Goal: Information Seeking & Learning: Learn about a topic

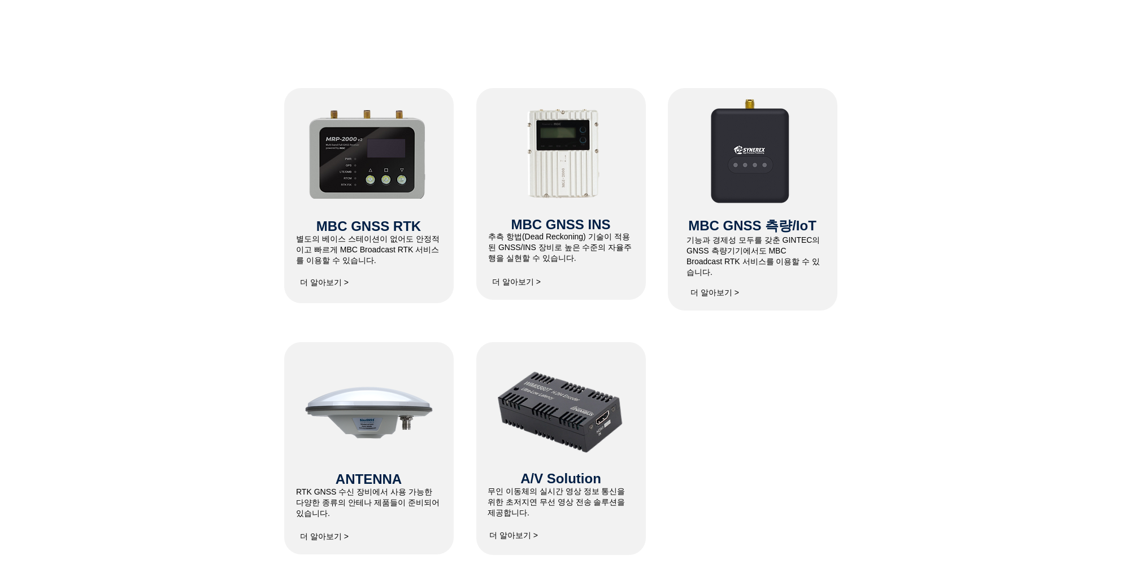
scroll to position [452, 0]
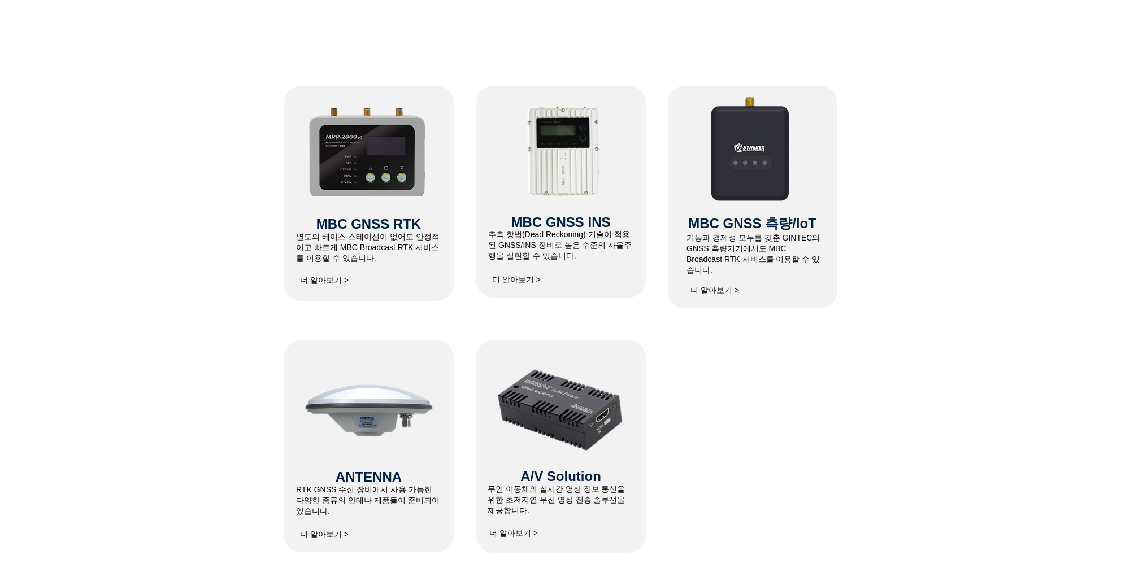
click at [577, 421] on img at bounding box center [560, 410] width 132 height 104
click at [512, 534] on span "더 알아보기 >" at bounding box center [513, 534] width 49 height 10
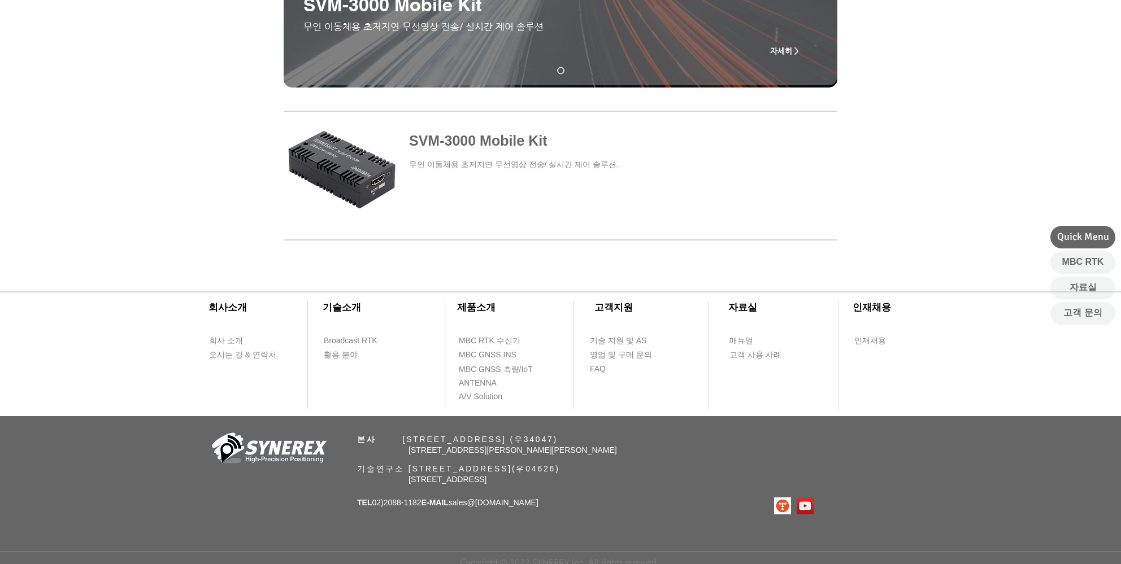
scroll to position [352, 0]
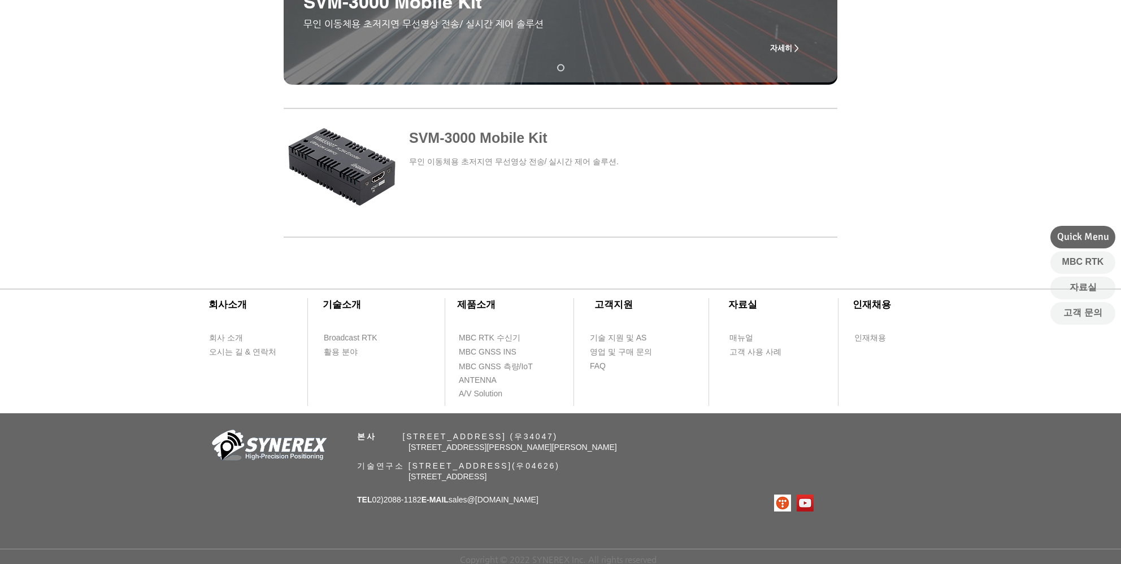
click at [559, 160] on span at bounding box center [561, 164] width 554 height 106
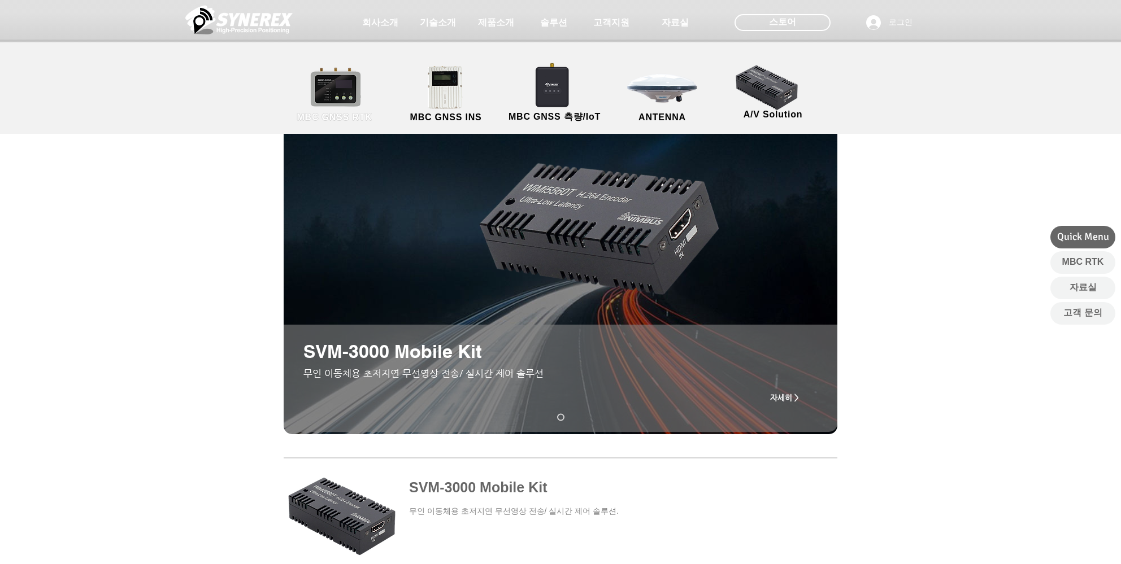
click at [356, 106] on link "MBC GNSS RTK" at bounding box center [335, 94] width 102 height 59
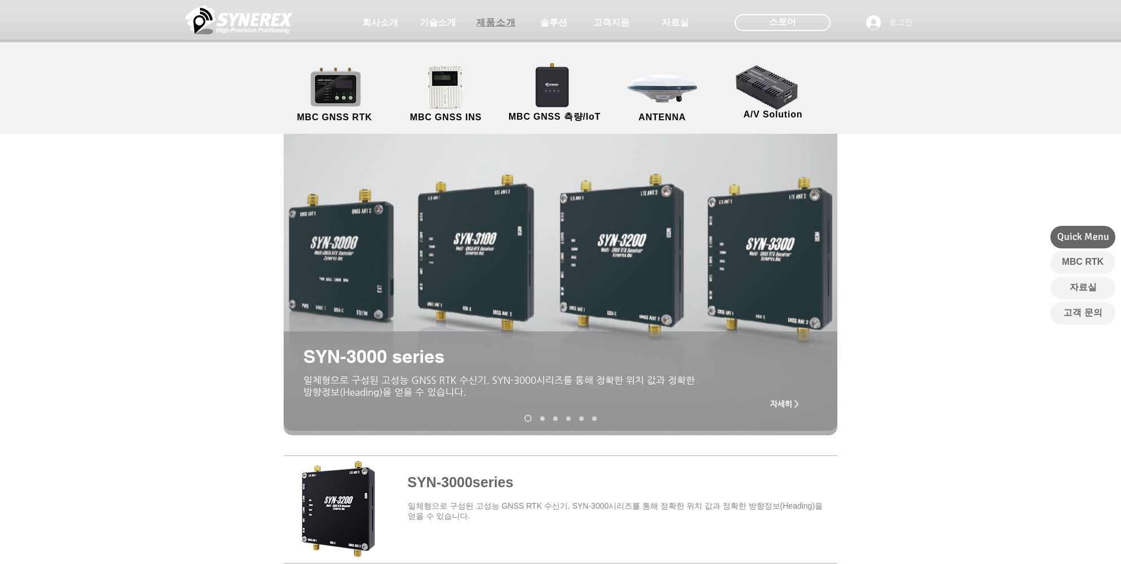
click at [498, 24] on span "제품소개" at bounding box center [496, 23] width 40 height 12
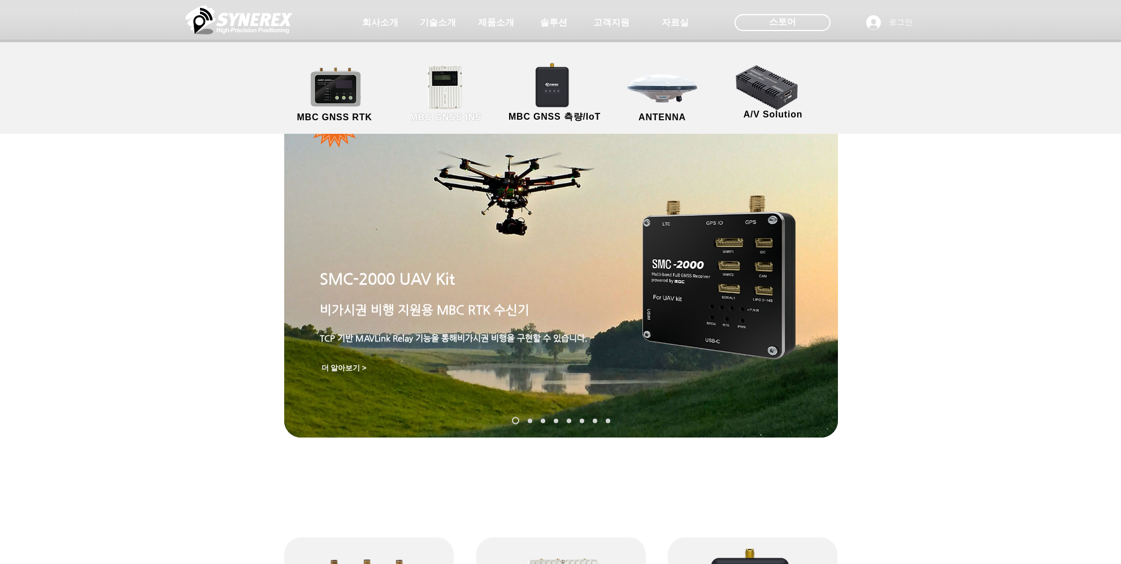
click at [457, 100] on link "MBC GNSS INS" at bounding box center [446, 94] width 102 height 59
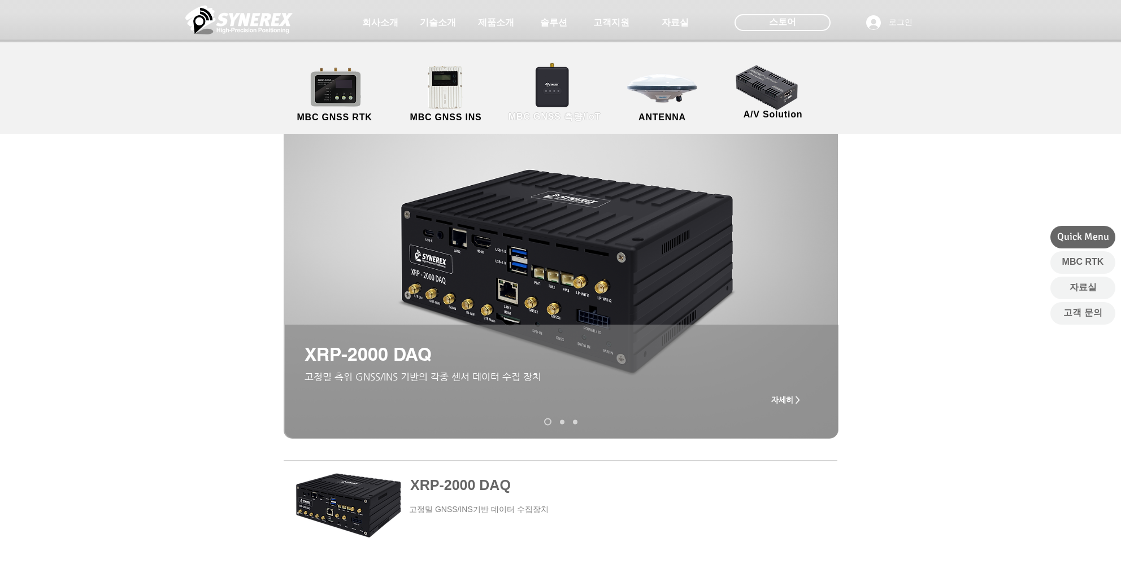
click at [552, 108] on link "MBC GNSS 측량/IoT" at bounding box center [554, 94] width 110 height 59
click at [547, 90] on link "MBC GNSS 측량/IoT" at bounding box center [554, 94] width 110 height 59
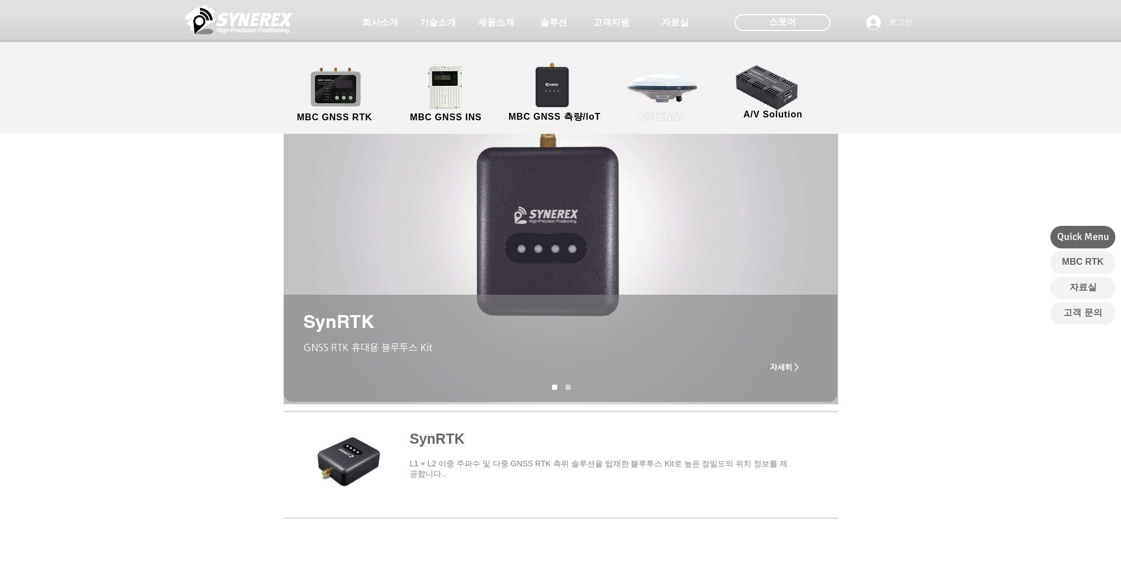
click at [655, 92] on link "ANTENNA" at bounding box center [662, 94] width 102 height 59
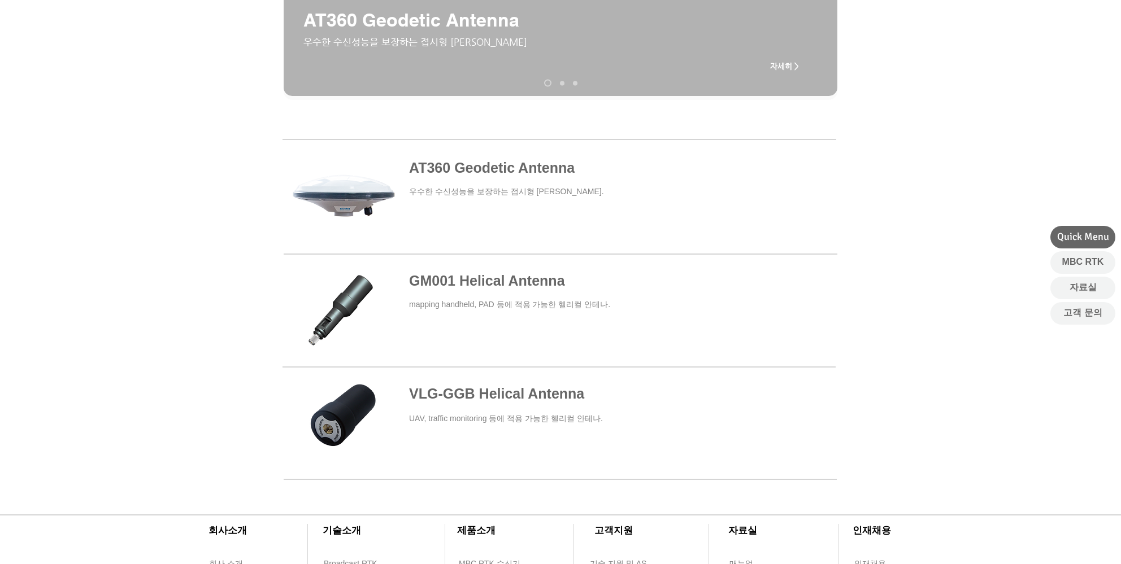
scroll to position [339, 0]
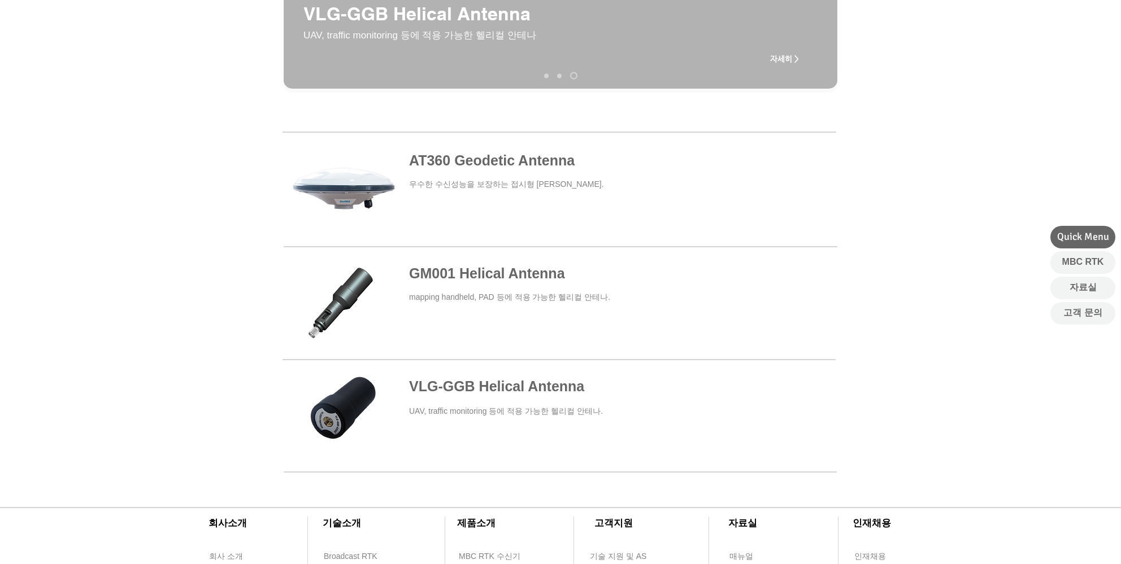
click at [486, 389] on span at bounding box center [560, 418] width 553 height 84
